Goal: Information Seeking & Learning: Understand process/instructions

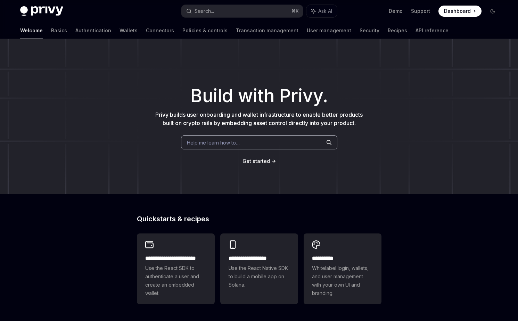
click at [464, 9] on span "Dashboard" at bounding box center [457, 11] width 27 height 7
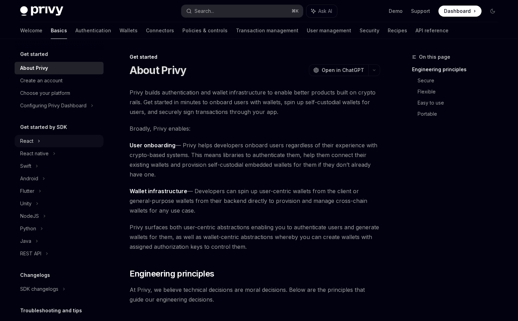
click at [31, 136] on div "React" at bounding box center [59, 141] width 89 height 13
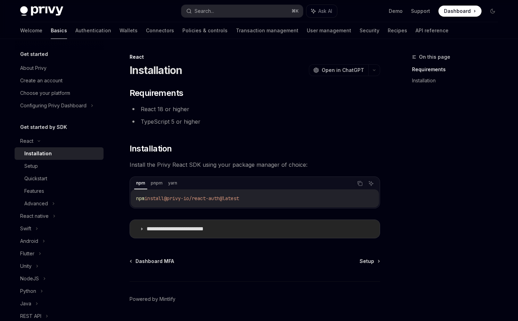
scroll to position [20, 0]
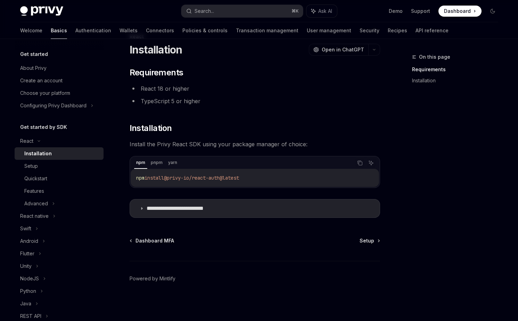
click at [201, 180] on span "@privy-io/react-auth@latest" at bounding box center [201, 178] width 75 height 6
copy div "npm install @privy-io/react-auth@latest"
drag, startPoint x: 216, startPoint y: 229, endPoint x: 197, endPoint y: 178, distance: 55.4
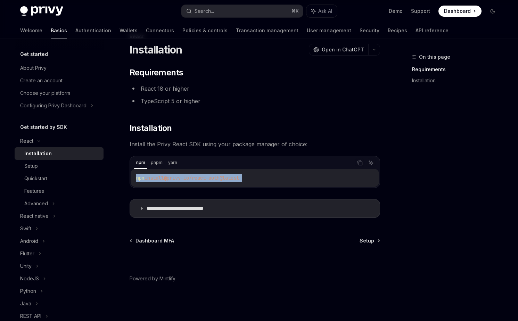
click at [216, 229] on div "**********" at bounding box center [190, 176] width 384 height 289
click at [190, 143] on span "Install the Privy React SDK using your package manager of choice:" at bounding box center [255, 144] width 250 height 10
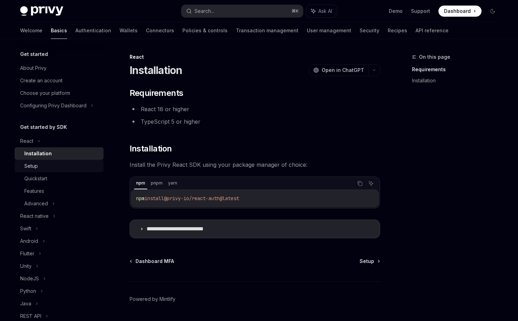
click at [52, 167] on div "Setup" at bounding box center [61, 166] width 75 height 8
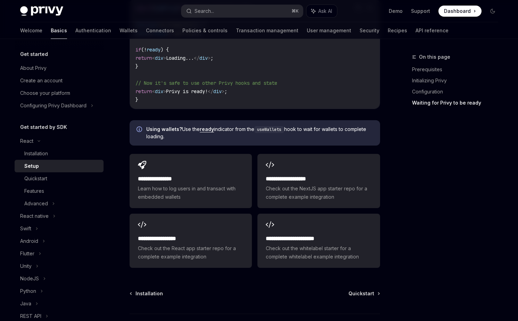
scroll to position [832, 0]
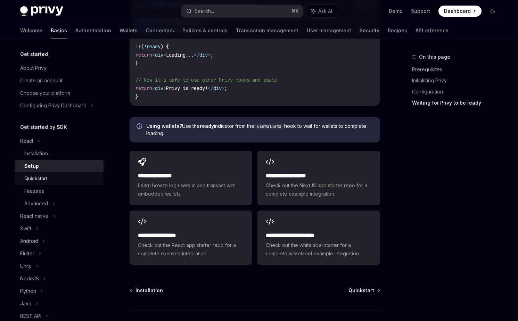
click at [41, 177] on div "Quickstart" at bounding box center [35, 178] width 23 height 8
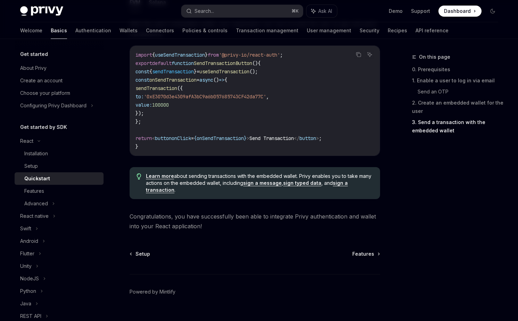
scroll to position [687, 0]
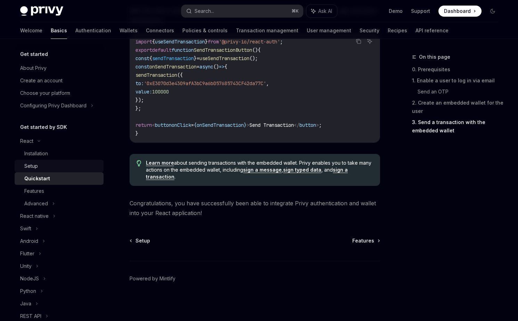
click at [37, 162] on div "Setup" at bounding box center [31, 166] width 14 height 8
type textarea "*"
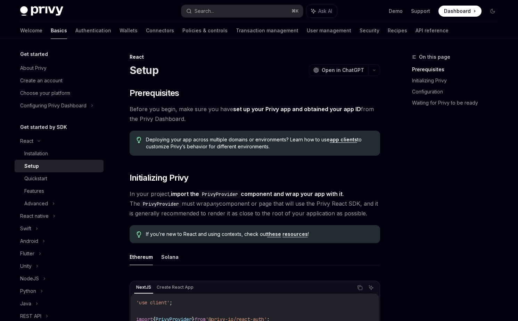
click at [256, 60] on div "React" at bounding box center [255, 56] width 250 height 7
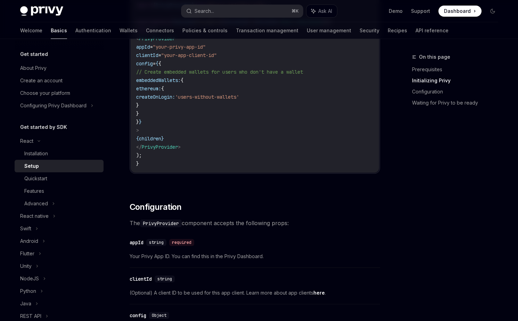
click at [242, 184] on div "NextJS Create React App Copy Ask AI 'use client' ; import { PrivyProvider } fro…" at bounding box center [255, 72] width 250 height 225
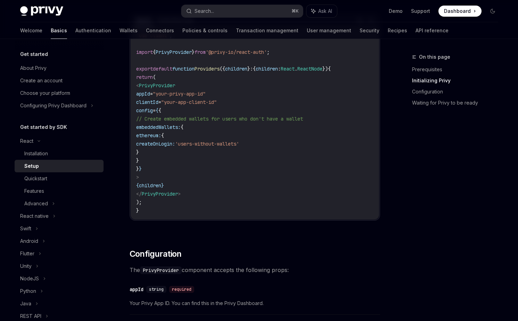
scroll to position [111, 0]
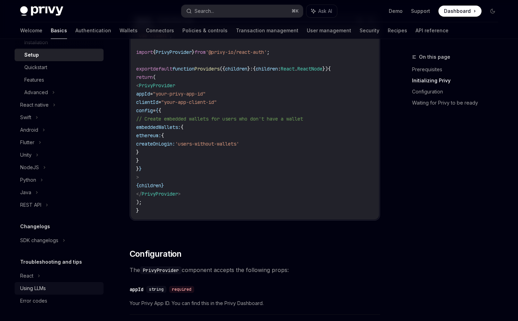
click at [43, 293] on link "Using LLMs" at bounding box center [59, 288] width 89 height 13
type textarea "*"
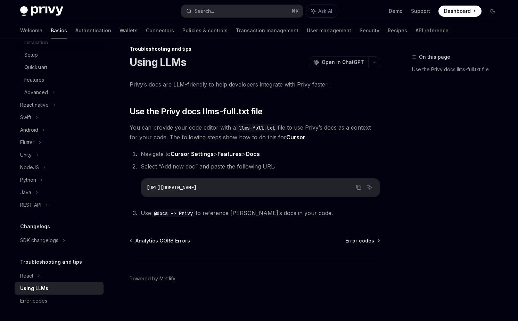
scroll to position [8, 0]
click at [183, 189] on span "[URL][DOMAIN_NAME]" at bounding box center [172, 187] width 50 height 6
copy ol "[URL][DOMAIN_NAME]"
